Goal: Task Accomplishment & Management: Complete application form

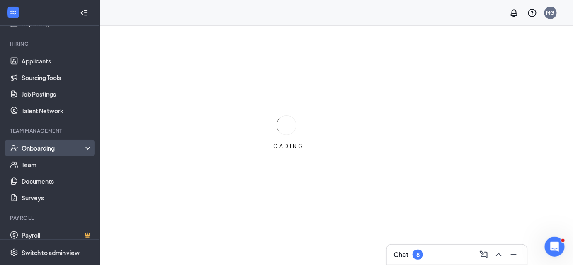
scroll to position [75, 0]
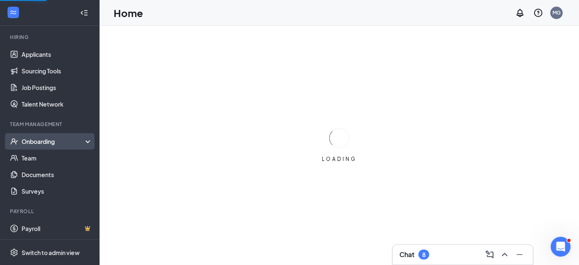
click at [50, 143] on div "Onboarding" at bounding box center [54, 141] width 64 height 8
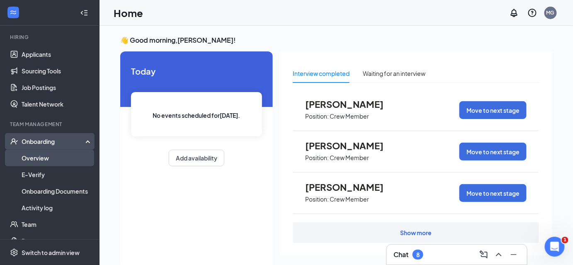
click at [31, 161] on link "Overview" at bounding box center [57, 158] width 71 height 17
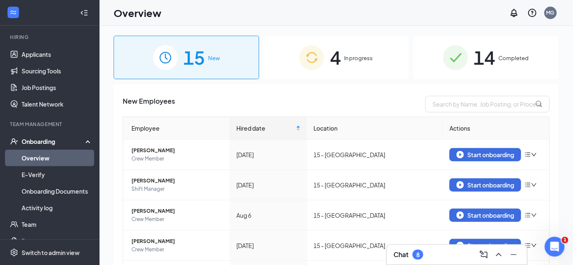
click at [344, 56] on span "In progress" at bounding box center [358, 58] width 29 height 8
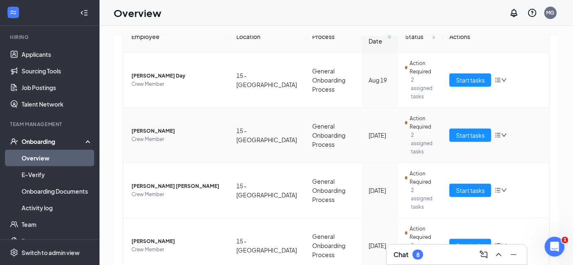
scroll to position [99, 0]
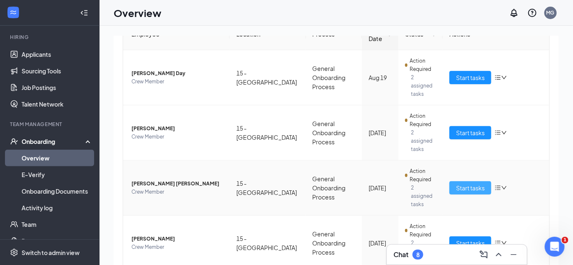
click at [457, 183] on span "Start tasks" at bounding box center [470, 187] width 29 height 9
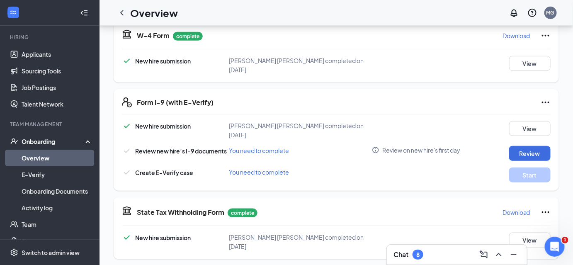
scroll to position [201, 0]
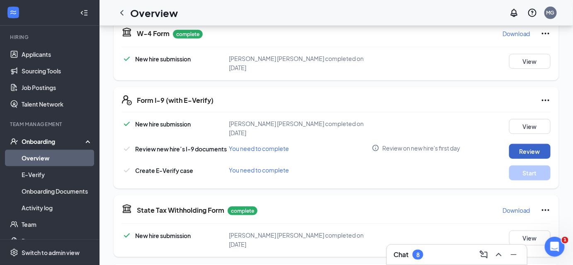
click at [519, 144] on button "Review" at bounding box center [529, 151] width 41 height 15
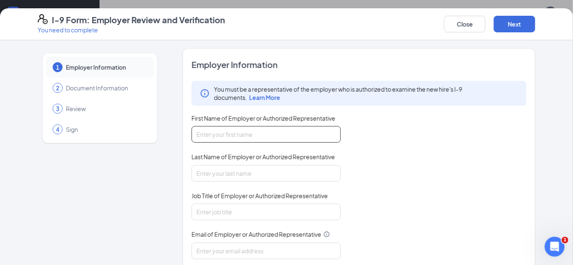
click at [212, 136] on input "First Name of Employer or Authorized Representative" at bounding box center [266, 134] width 149 height 17
type input "[PERSON_NAME]"
type input "Green"
type input "[EMAIL_ADDRESS][DOMAIN_NAME]"
type input "4049218400"
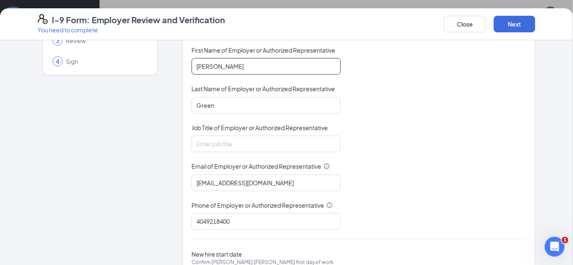
scroll to position [75, 0]
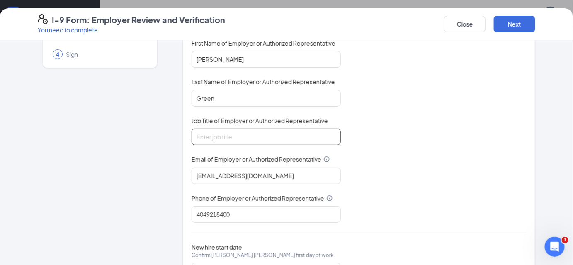
click at [211, 136] on input "Job Title of Employer or Authorized Representative" at bounding box center [266, 137] width 149 height 17
type input "GENERAL MANAGER"
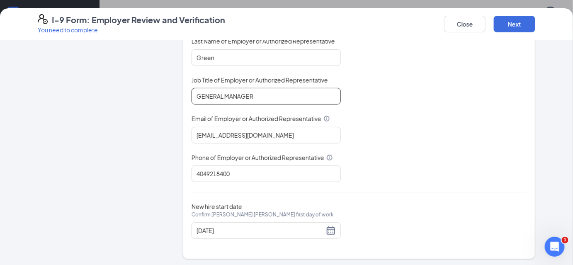
scroll to position [251, 0]
click at [524, 25] on button "Next" at bounding box center [514, 24] width 41 height 17
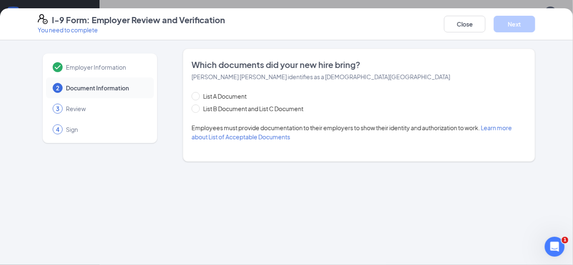
scroll to position [0, 0]
click at [197, 110] on span at bounding box center [196, 108] width 8 height 8
click at [197, 110] on input "List B Document and List C Document" at bounding box center [195, 107] width 6 height 6
radio input "true"
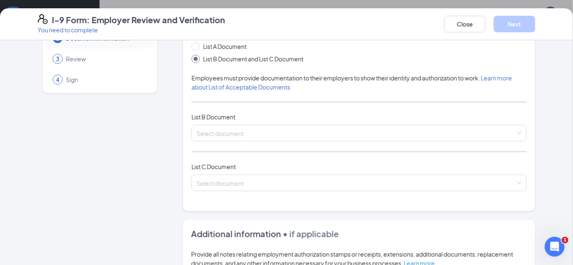
scroll to position [50, 0]
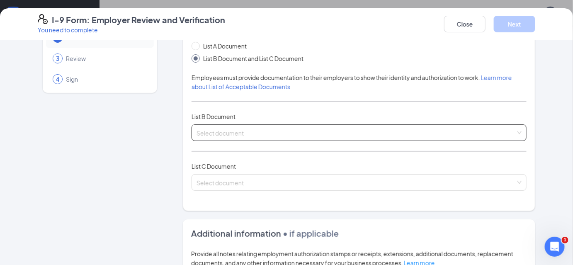
click at [218, 132] on input "search" at bounding box center [356, 131] width 319 height 12
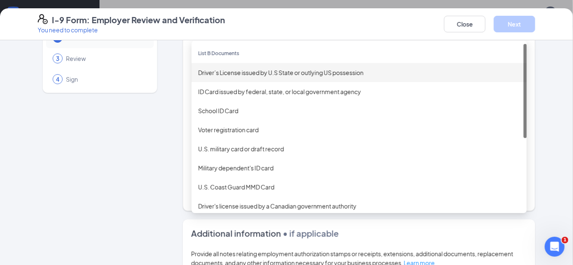
click at [220, 75] on div "Driver’s License issued by U.S State or outlying US possession" at bounding box center [359, 72] width 322 height 9
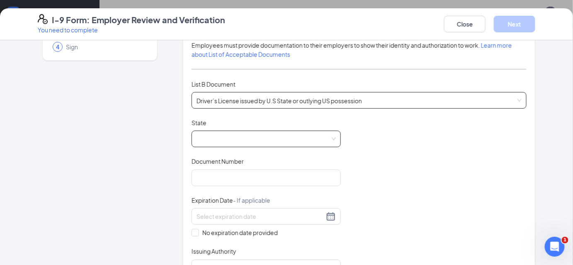
scroll to position [88, 0]
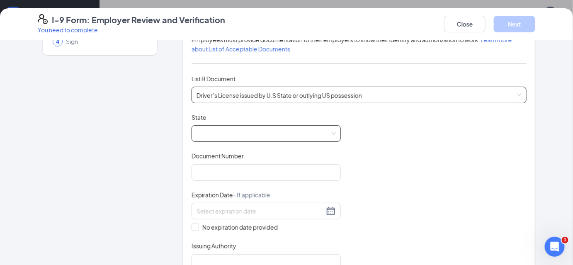
click at [214, 132] on span at bounding box center [266, 134] width 139 height 16
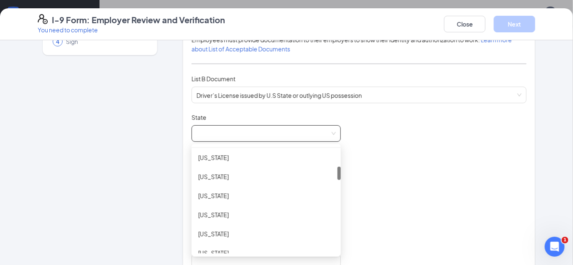
scroll to position [165, 0]
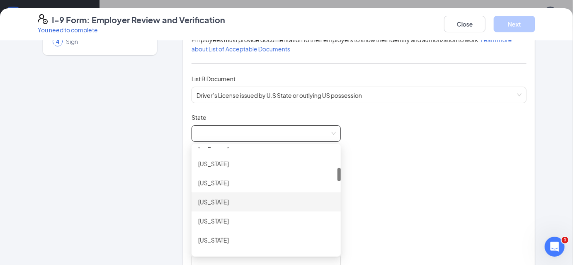
click at [202, 201] on div "[US_STATE]" at bounding box center [266, 201] width 136 height 9
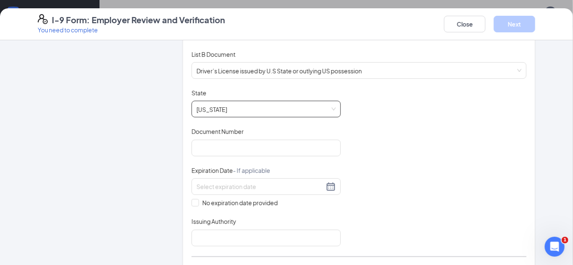
scroll to position [113, 0]
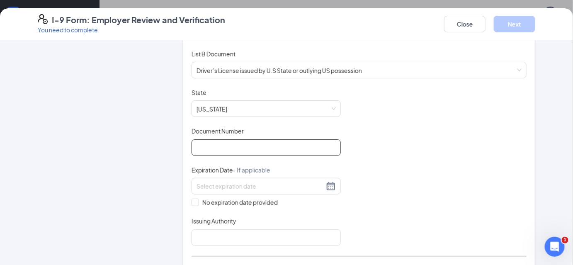
click at [209, 144] on input "Document Number" at bounding box center [266, 147] width 149 height 17
click at [211, 144] on input "Document Number" at bounding box center [266, 147] width 149 height 17
click at [222, 143] on input "Document Number" at bounding box center [266, 147] width 149 height 17
type input "055935605"
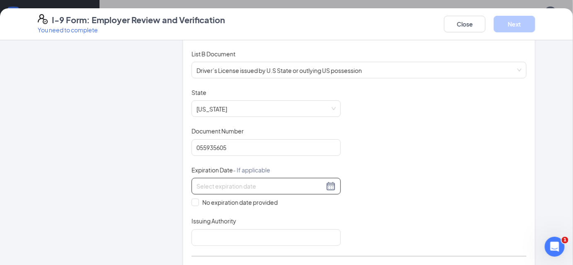
click at [329, 187] on div at bounding box center [266, 186] width 139 height 10
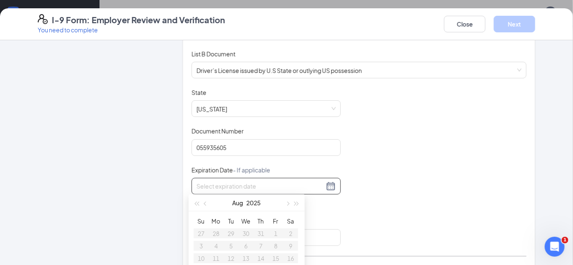
drag, startPoint x: 255, startPoint y: 205, endPoint x: 246, endPoint y: 155, distance: 51.1
click at [358, 196] on div "Document Title Driver’s License issued by U.S State or outlying US possession S…" at bounding box center [359, 167] width 335 height 158
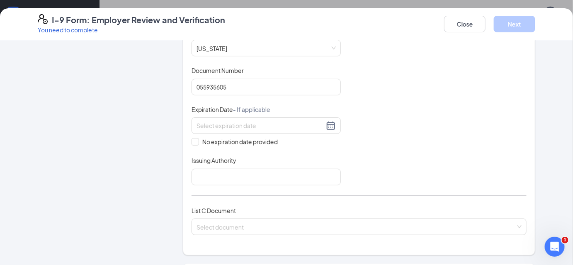
scroll to position [176, 0]
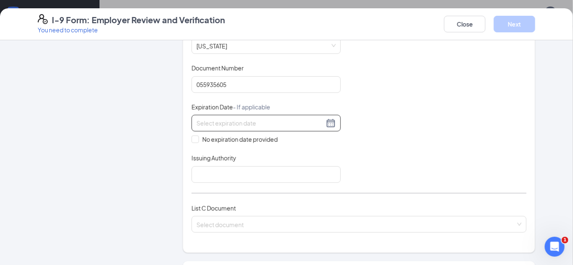
click at [328, 124] on div at bounding box center [266, 123] width 139 height 10
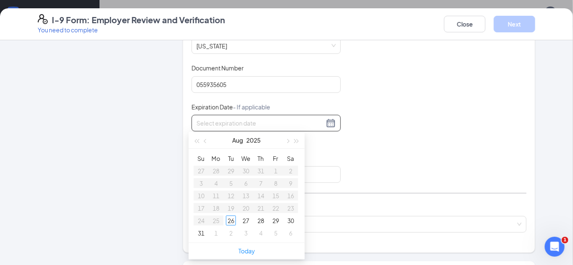
click at [302, 140] on div "[DATE]" at bounding box center [247, 140] width 116 height 17
click at [296, 142] on span "button" at bounding box center [297, 141] width 4 height 4
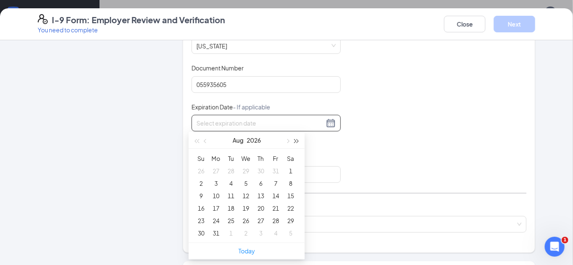
click at [296, 142] on span "button" at bounding box center [297, 141] width 4 height 4
click at [287, 141] on span "button" at bounding box center [287, 141] width 4 height 4
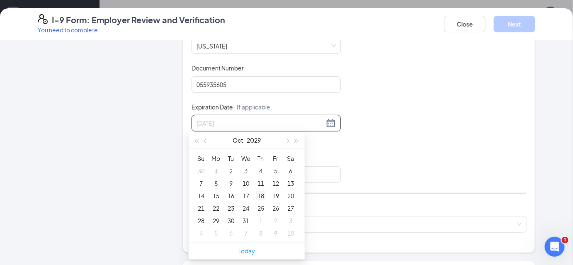
type input "[DATE]"
click at [260, 194] on div "18" at bounding box center [261, 196] width 10 height 10
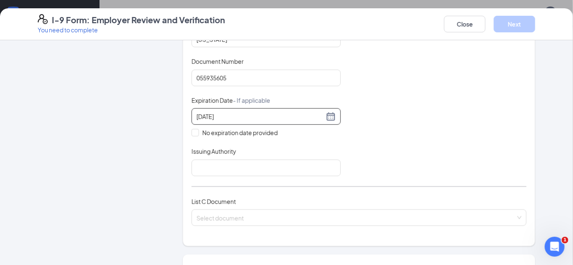
scroll to position [188, 0]
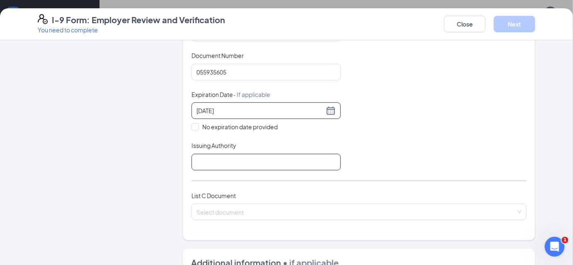
click at [202, 162] on input "Issuing Authority" at bounding box center [266, 162] width 149 height 17
type input "[US_STATE]"
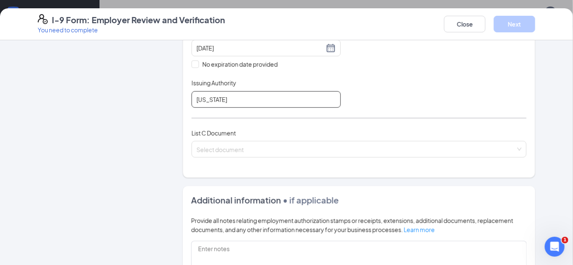
scroll to position [264, 0]
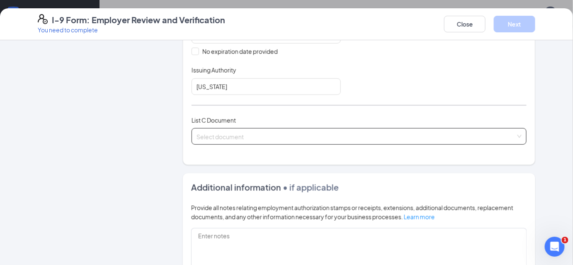
click at [208, 134] on div "Select document List C Documents Unrestricted Social Security Card Certificatio…" at bounding box center [359, 136] width 335 height 17
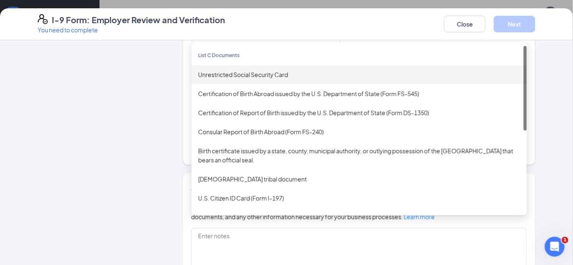
click at [219, 71] on div "Unrestricted Social Security Card" at bounding box center [359, 74] width 322 height 9
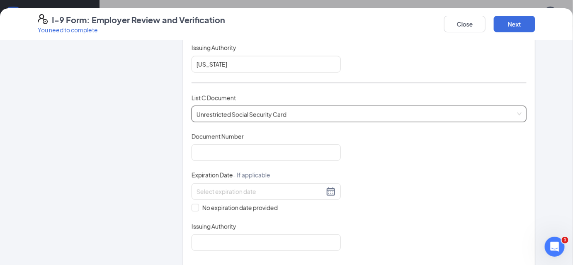
scroll to position [289, 0]
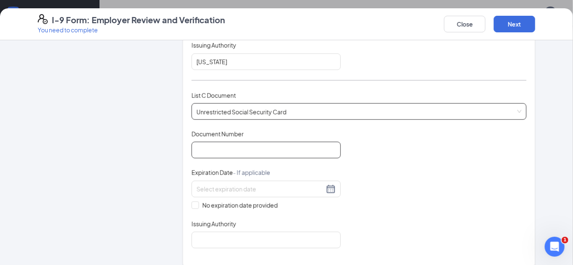
click at [203, 145] on input "Document Number" at bounding box center [266, 150] width 149 height 17
type input "257436123"
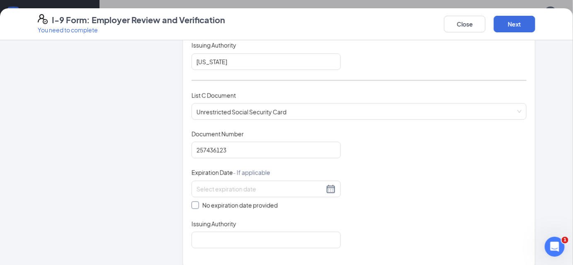
click at [199, 203] on span "No expiration date provided" at bounding box center [240, 205] width 82 height 9
click at [197, 203] on input "No expiration date provided" at bounding box center [195, 204] width 6 height 6
checkbox input "true"
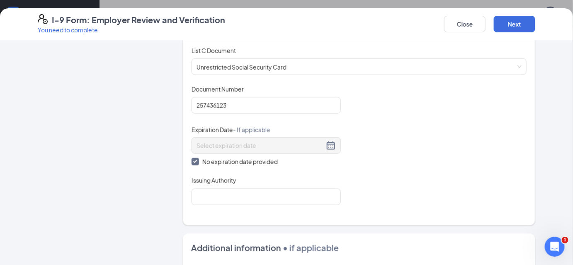
scroll to position [339, 0]
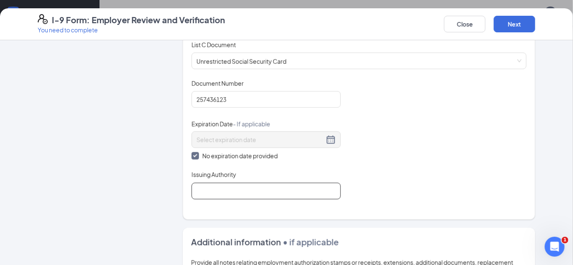
click at [221, 184] on input "Issuing Authority" at bounding box center [266, 191] width 149 height 17
type input "ss admin"
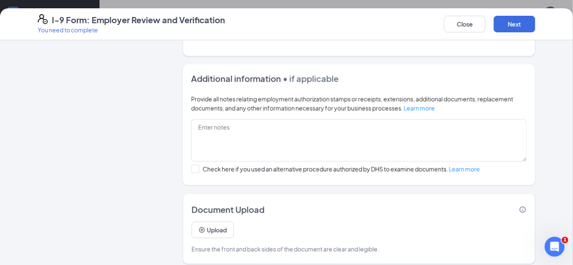
scroll to position [506, 0]
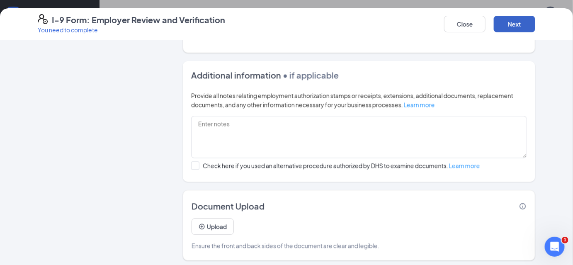
click at [502, 25] on button "Next" at bounding box center [514, 24] width 41 height 17
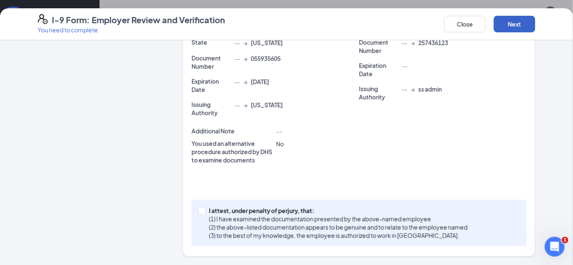
scroll to position [251, 0]
click at [200, 212] on input "I attest, under penalty of [PERSON_NAME], that: (1) I have examined the documen…" at bounding box center [201, 211] width 6 height 6
checkbox input "true"
click at [505, 27] on button "Next" at bounding box center [514, 24] width 41 height 17
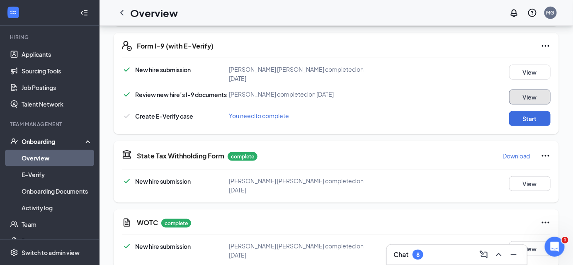
scroll to position [236, 0]
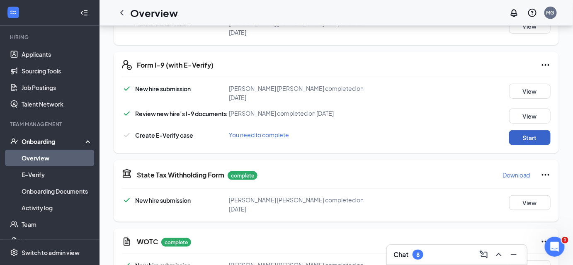
click at [531, 130] on button "Start" at bounding box center [529, 137] width 41 height 15
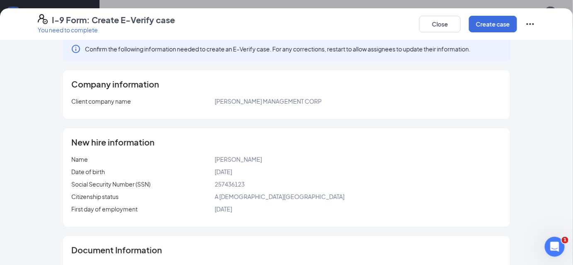
scroll to position [0, 0]
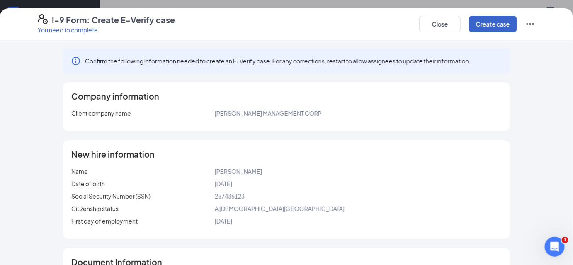
click at [488, 24] on button "Create case" at bounding box center [493, 24] width 48 height 17
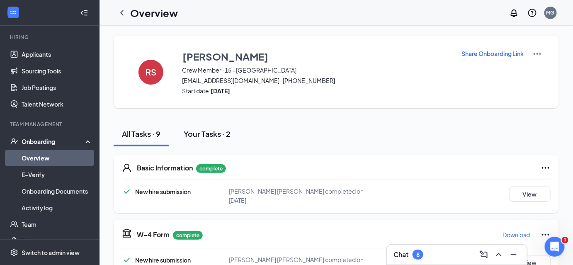
click at [200, 138] on div "Your Tasks · 2" at bounding box center [207, 134] width 47 height 10
